Goal: Task Accomplishment & Management: Use online tool/utility

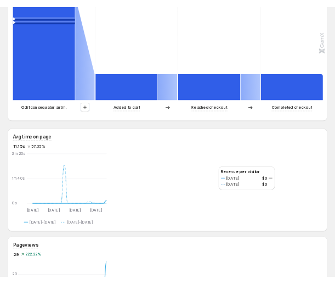
scroll to position [329, 0]
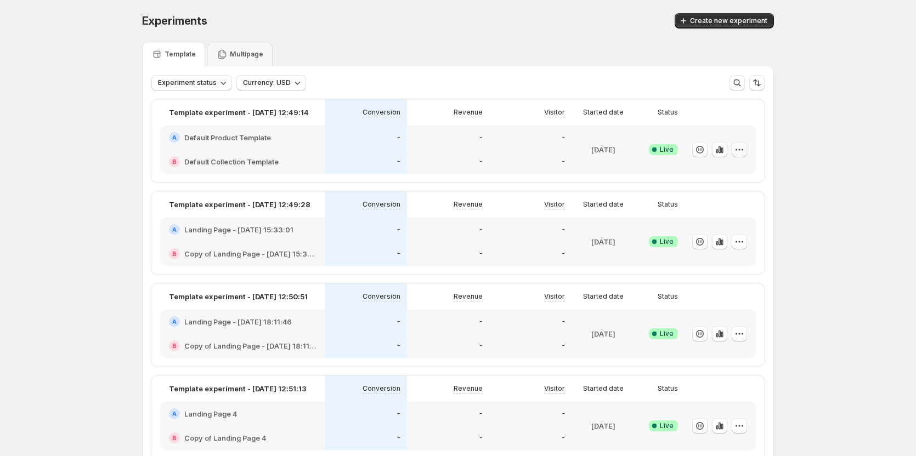
click at [570, 153] on icon "button" at bounding box center [739, 149] width 11 height 11
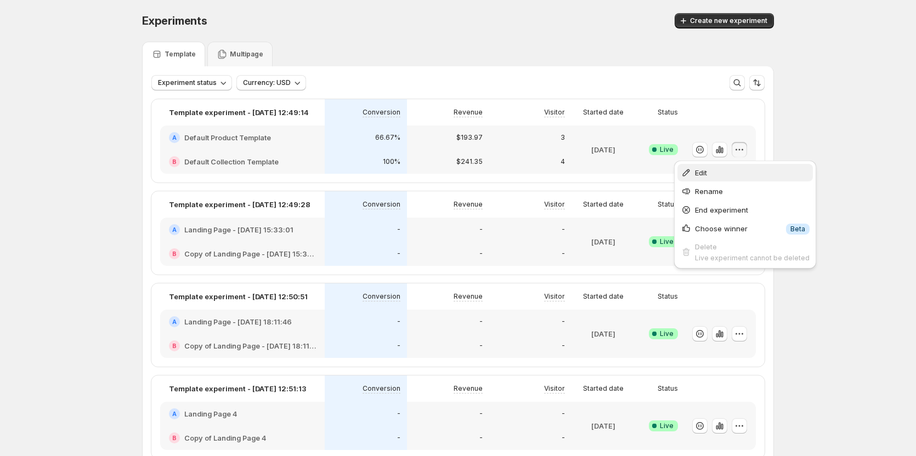
click at [570, 167] on button "Edit" at bounding box center [744, 173] width 135 height 18
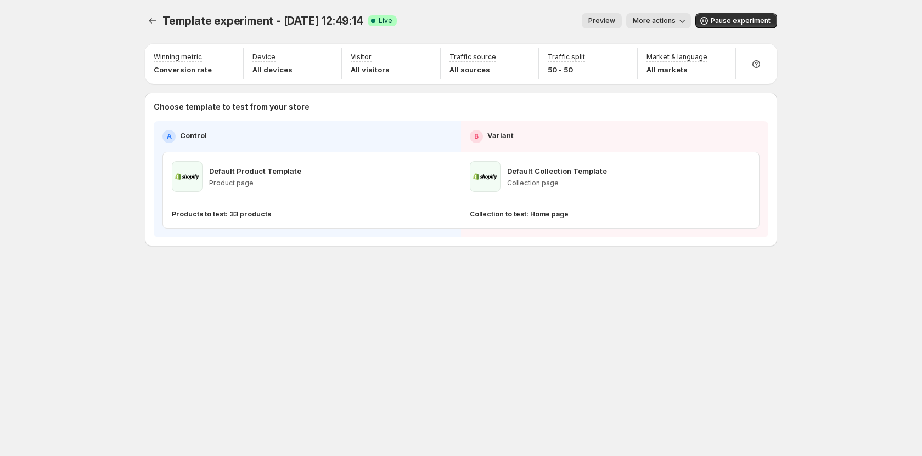
click at [570, 24] on span "Preview" at bounding box center [601, 20] width 27 height 9
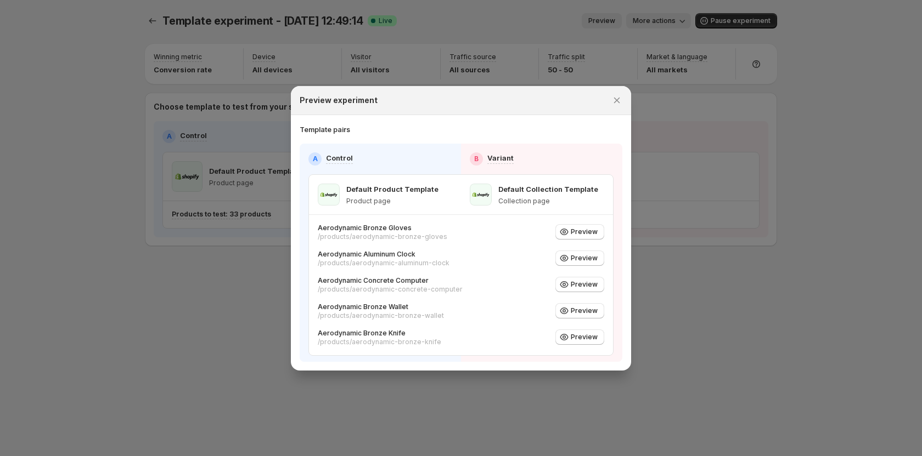
drag, startPoint x: 620, startPoint y: 98, endPoint x: 652, endPoint y: 106, distance: 32.9
click at [570, 98] on icon "Close" at bounding box center [616, 100] width 11 height 11
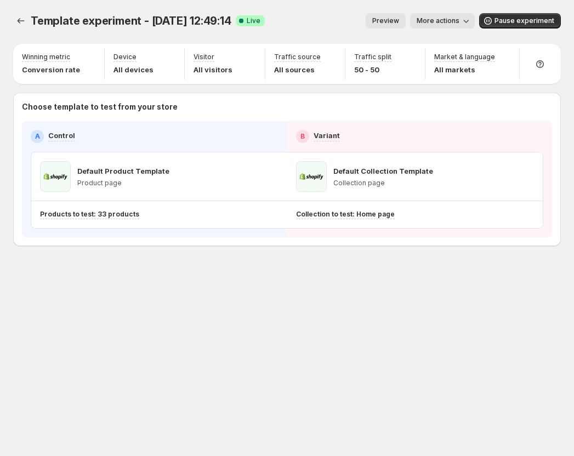
click at [398, 24] on span "Preview" at bounding box center [385, 20] width 27 height 9
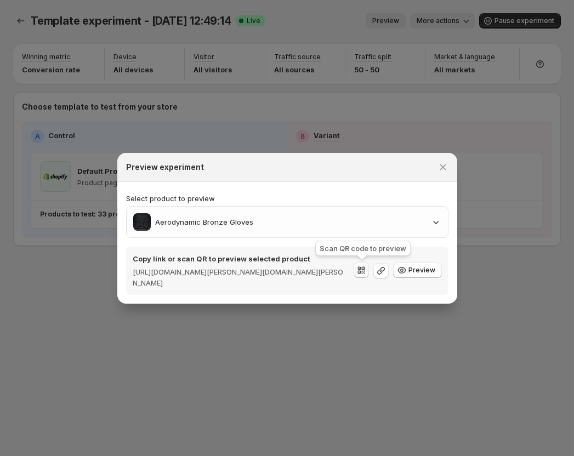
click at [358, 270] on icon ":r6o:" at bounding box center [361, 270] width 11 height 11
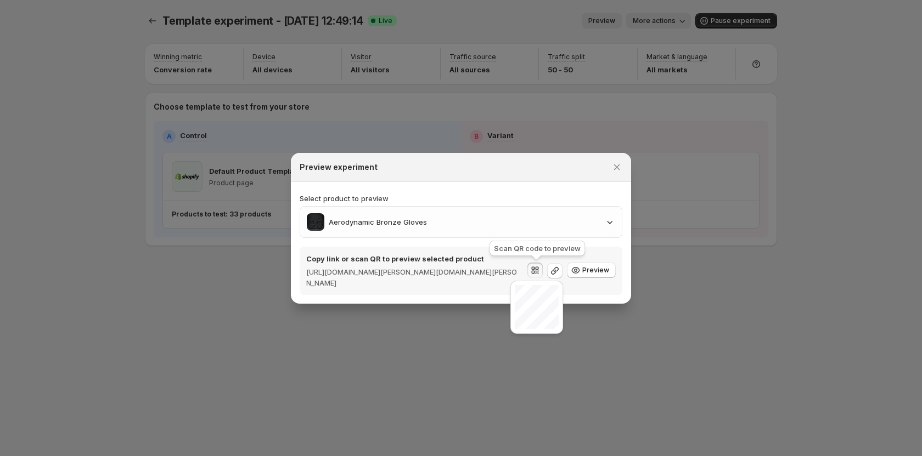
click at [570, 185] on div at bounding box center [461, 228] width 922 height 456
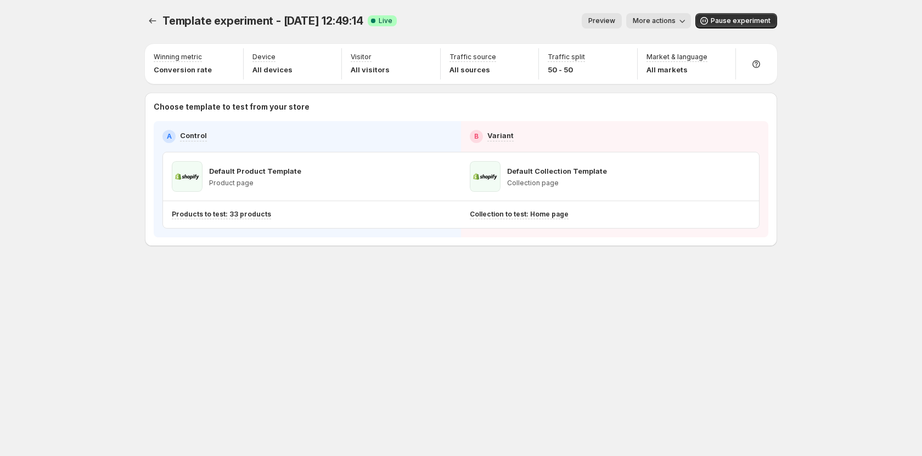
drag, startPoint x: 596, startPoint y: 13, endPoint x: 599, endPoint y: 19, distance: 7.1
click at [570, 13] on div "Template experiment - [DATE] 12:49:14. This page is ready Template experiment -…" at bounding box center [461, 21] width 632 height 42
click at [570, 25] on span "Preview" at bounding box center [601, 20] width 27 height 9
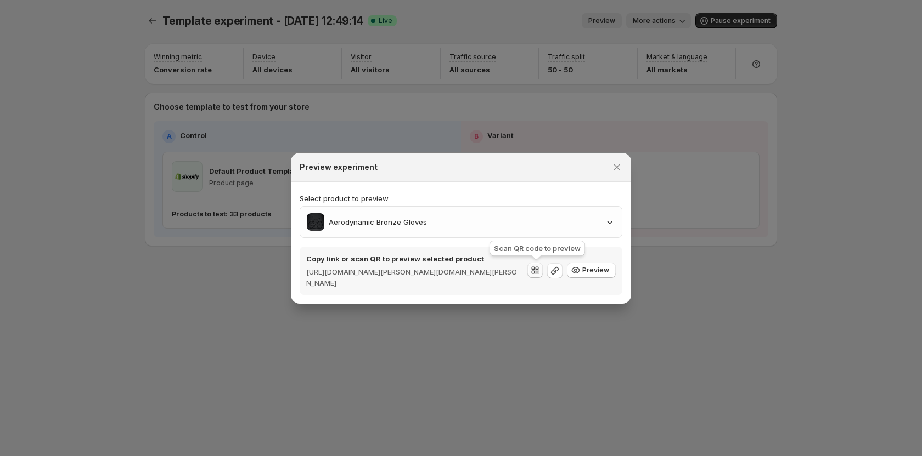
click at [539, 267] on icon ":r7f:" at bounding box center [534, 270] width 11 height 11
